Goal: Information Seeking & Learning: Learn about a topic

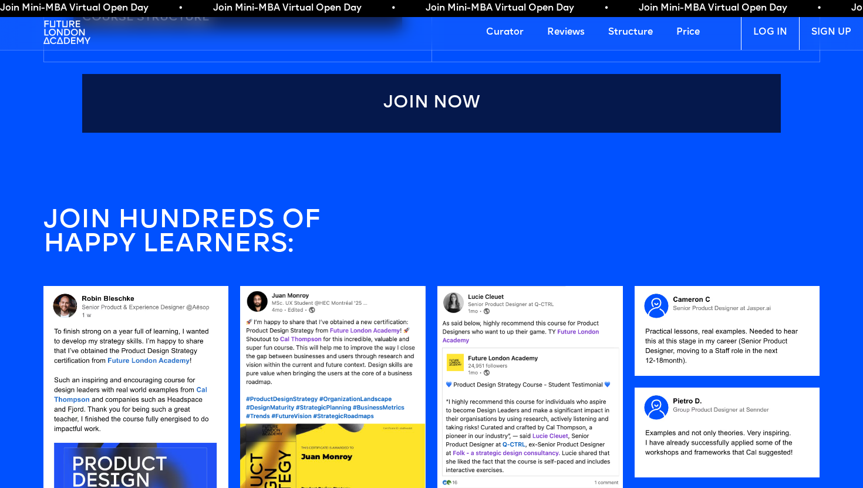
scroll to position [668, 0]
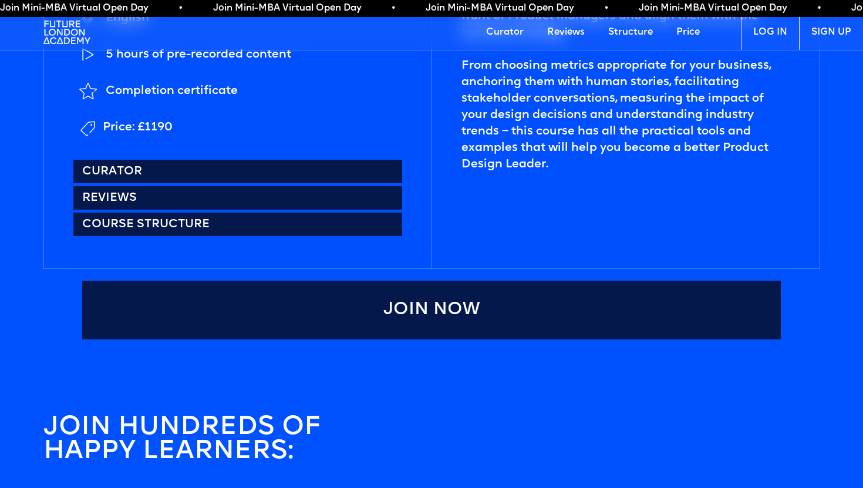
click at [696, 32] on link "Price" at bounding box center [687, 32] width 47 height 35
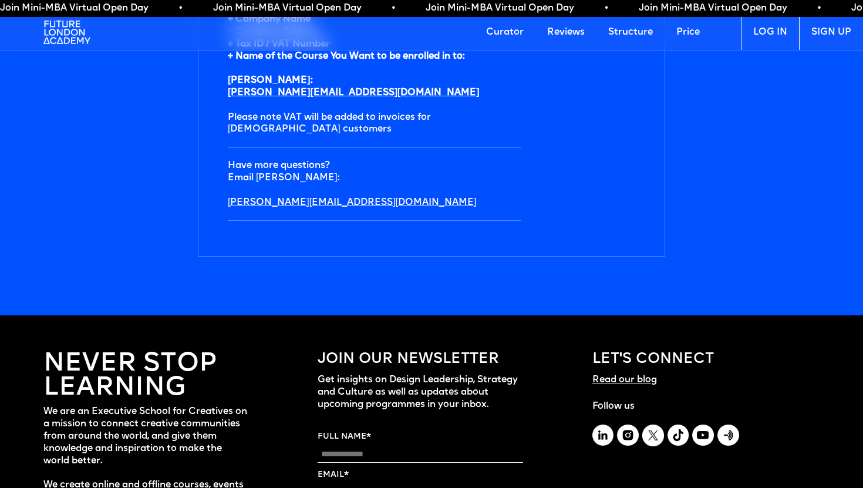
scroll to position [4186, 0]
